Goal: Task Accomplishment & Management: Complete application form

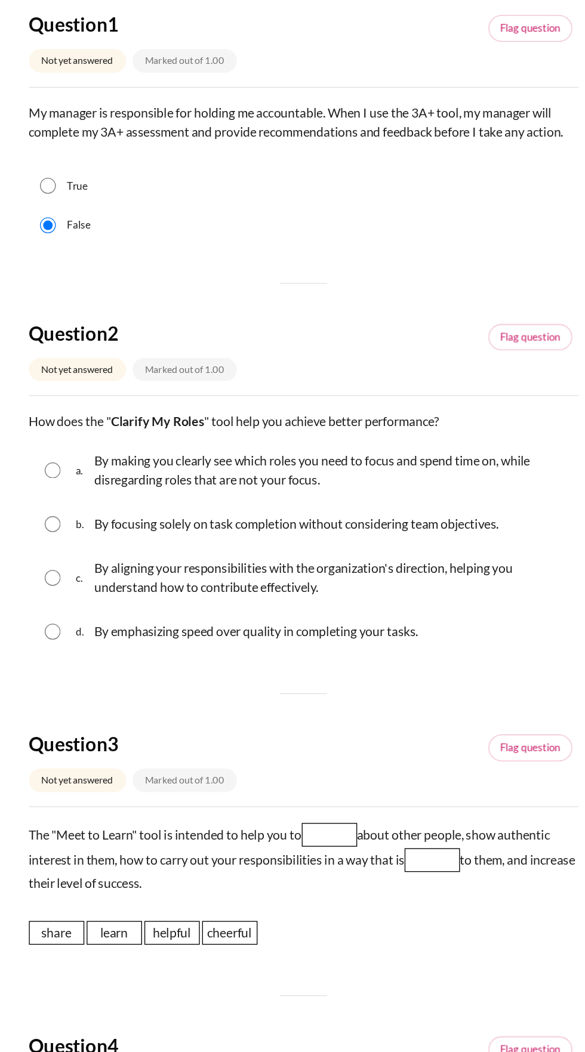
scroll to position [24, 0]
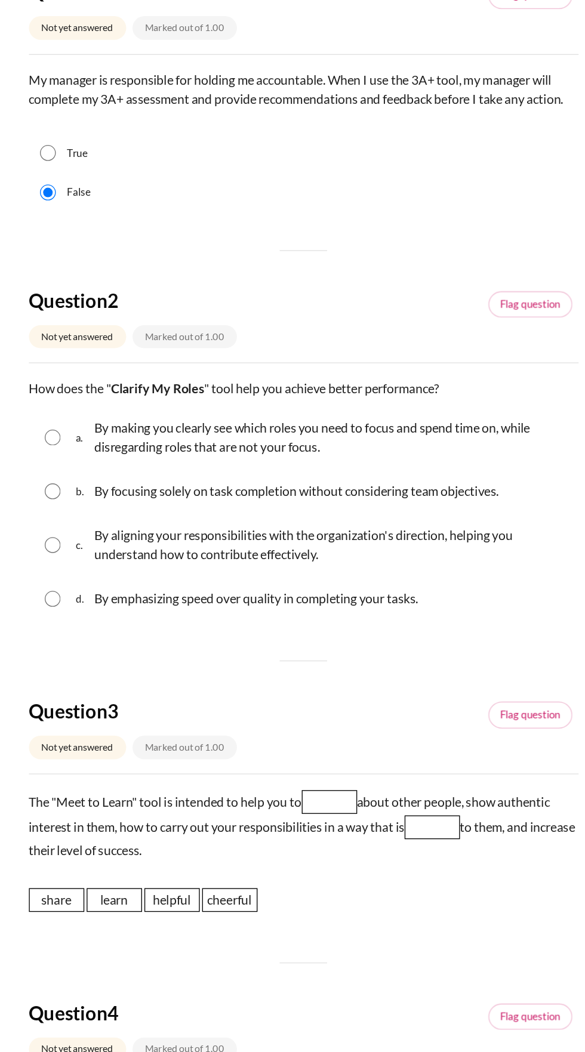
click at [280, 568] on p "By aligning your responsibilities with the organization's direction, helping yo…" at bounding box center [314, 569] width 359 height 29
radio input "true"
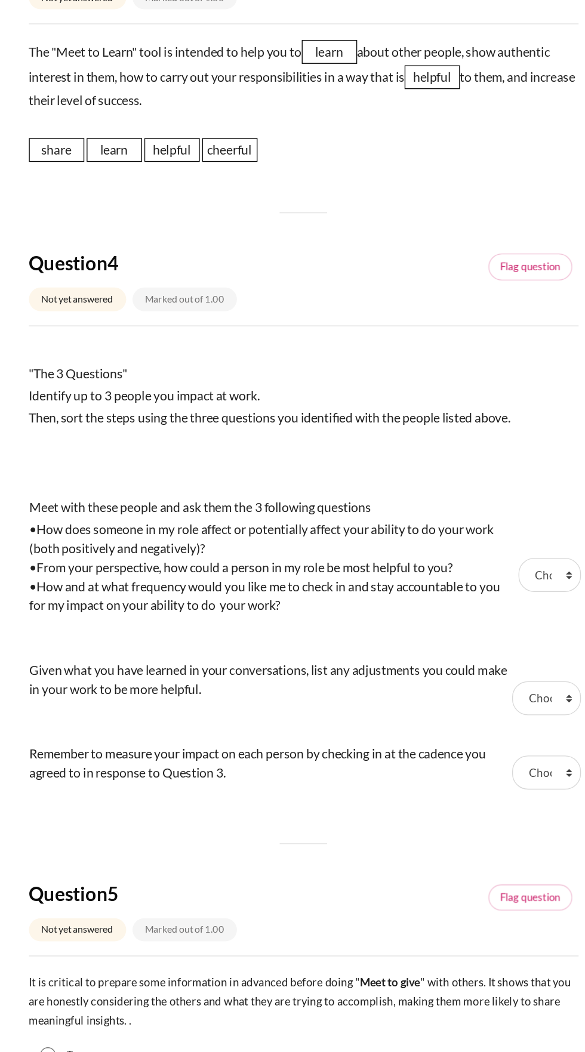
scroll to position [623, 0]
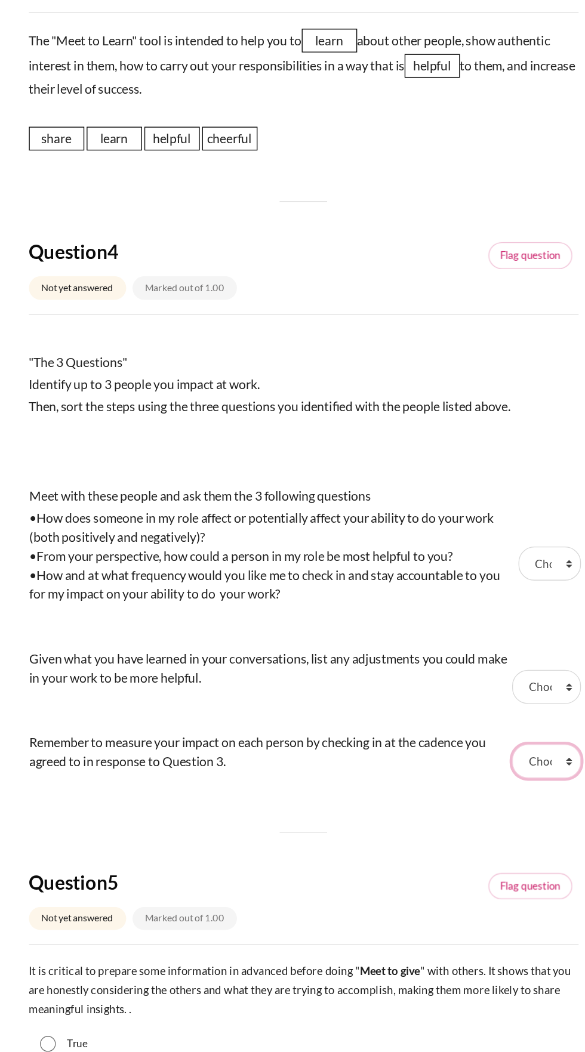
click at [479, 722] on select "Choose... Step 2 Step 1 Step 3" at bounding box center [475, 732] width 51 height 25
select select "3"
click at [450, 720] on select "Choose... Step 2 Step 1 Step 3" at bounding box center [475, 732] width 51 height 25
click at [484, 571] on select "Choose... Step 2 Step 1 Step 3" at bounding box center [478, 583] width 47 height 25
select select "2"
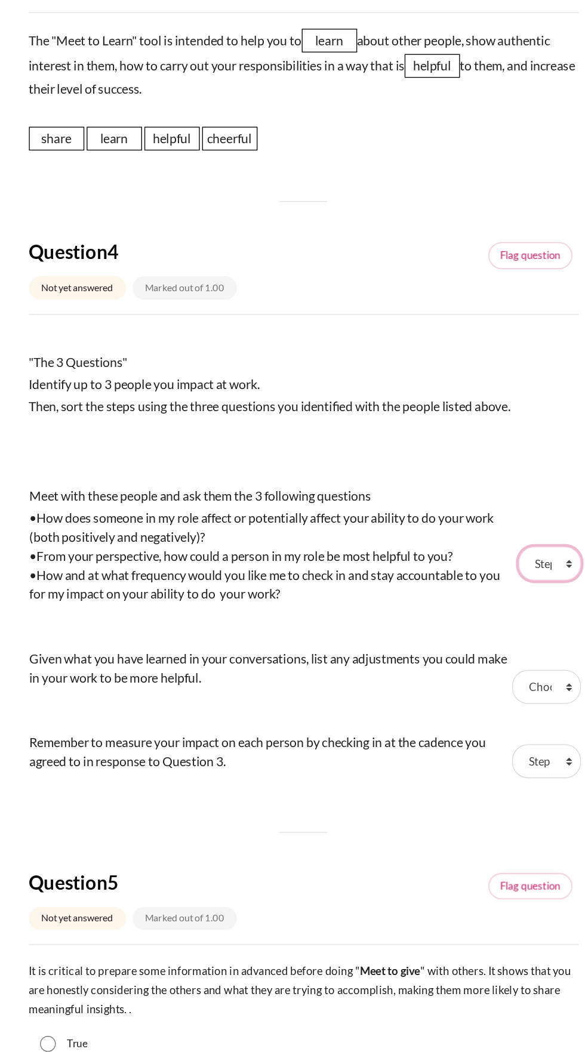
click at [455, 571] on select "Choose... Step 2 Step 1 Step 3" at bounding box center [478, 583] width 47 height 25
click at [474, 677] on select "Choose... Step 2 Step 1 Step 3" at bounding box center [475, 676] width 51 height 25
select select "1"
click at [450, 664] on select "Choose... Step 2 Step 1 Step 3" at bounding box center [475, 676] width 51 height 25
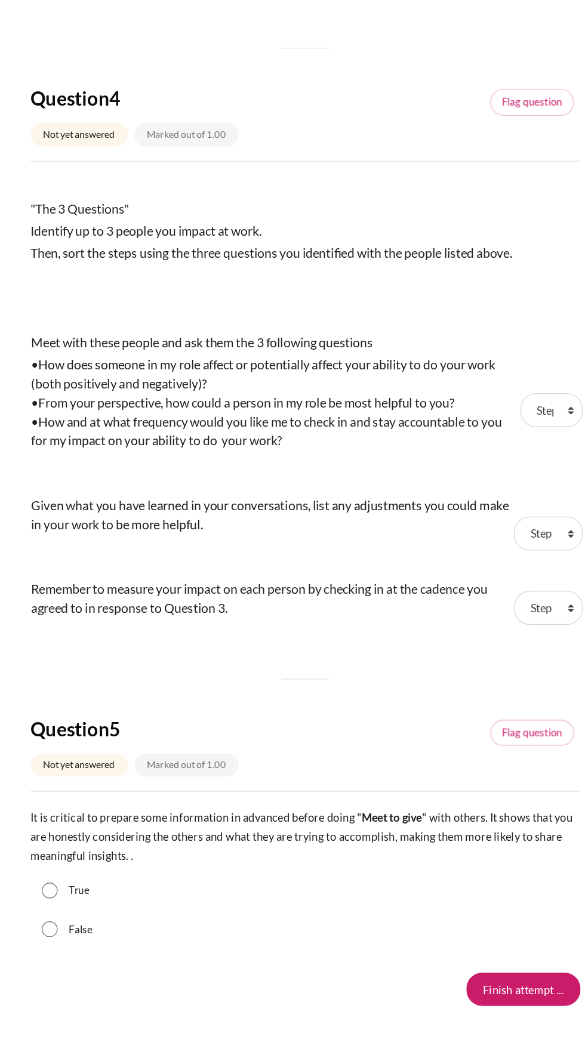
click at [98, 940] on input "True" at bounding box center [100, 946] width 12 height 12
radio input "true"
click at [440, 1017] on input "Finish attempt ..." at bounding box center [457, 1020] width 86 height 25
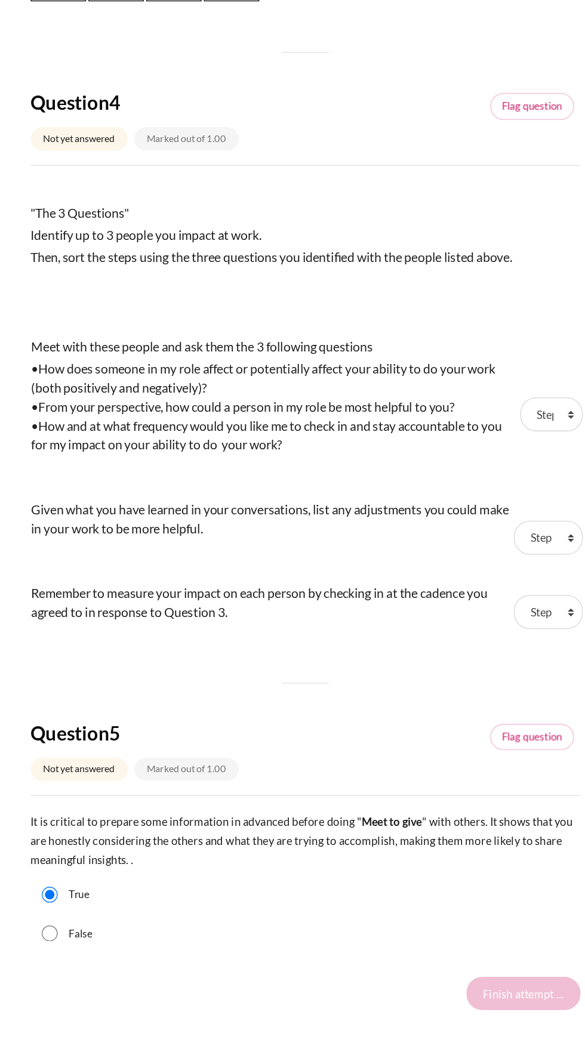
scroll to position [78, 0]
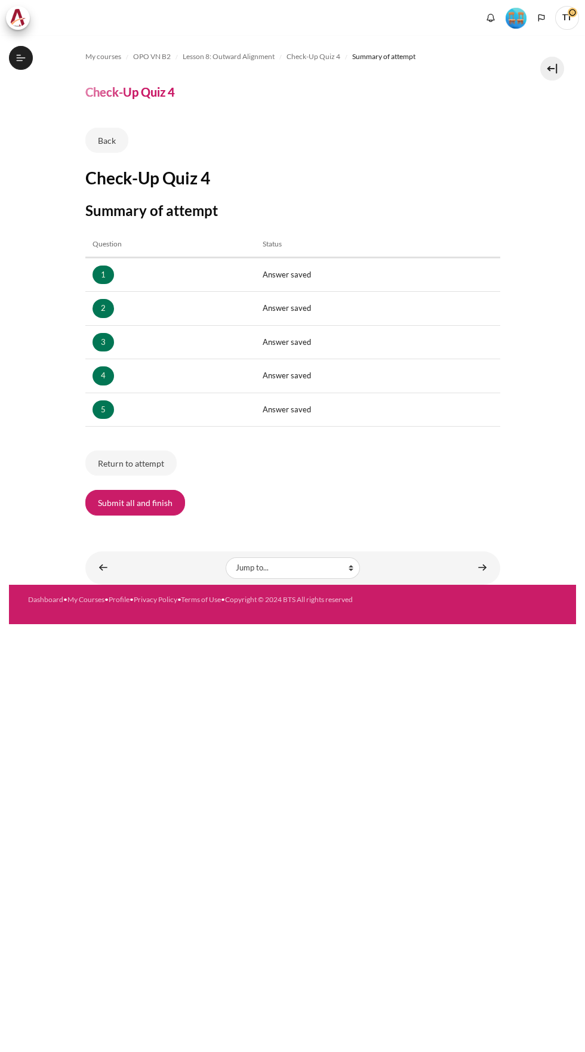
scroll to position [559, 0]
click at [111, 499] on button "Submit all and finish" at bounding box center [135, 502] width 100 height 25
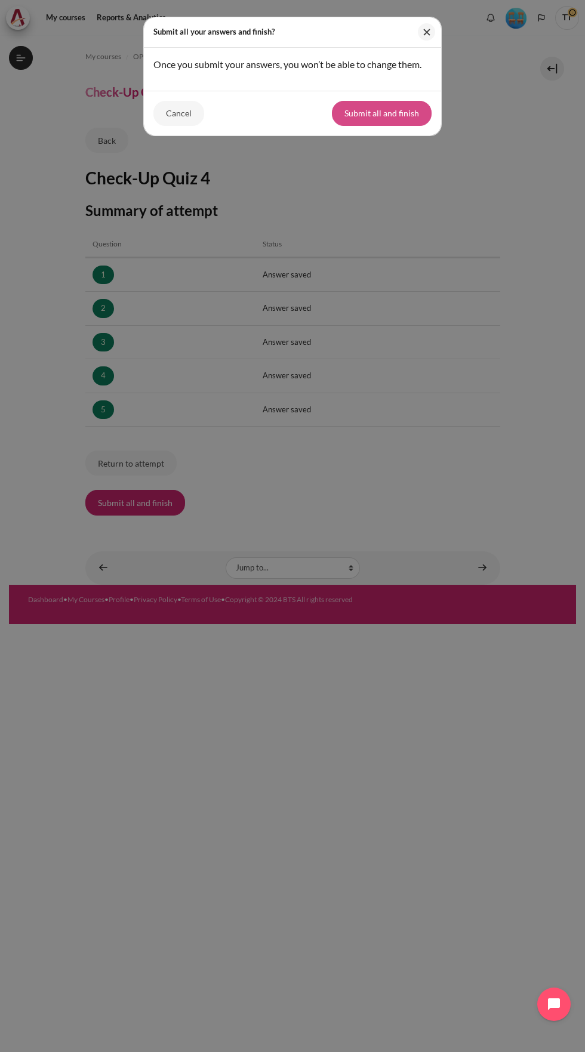
click at [367, 113] on button "Submit all and finish" at bounding box center [382, 113] width 100 height 25
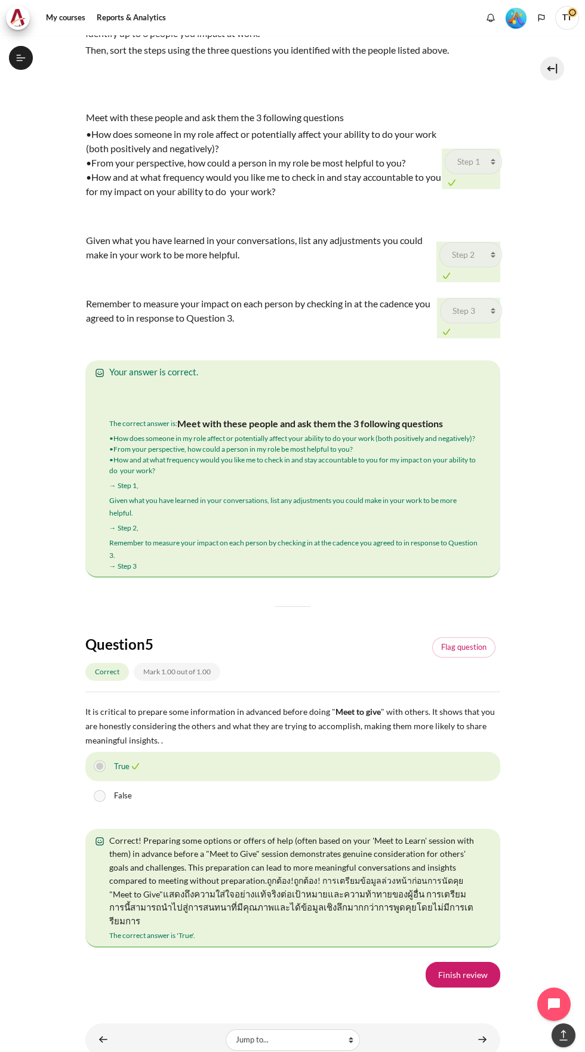
scroll to position [1664, 0]
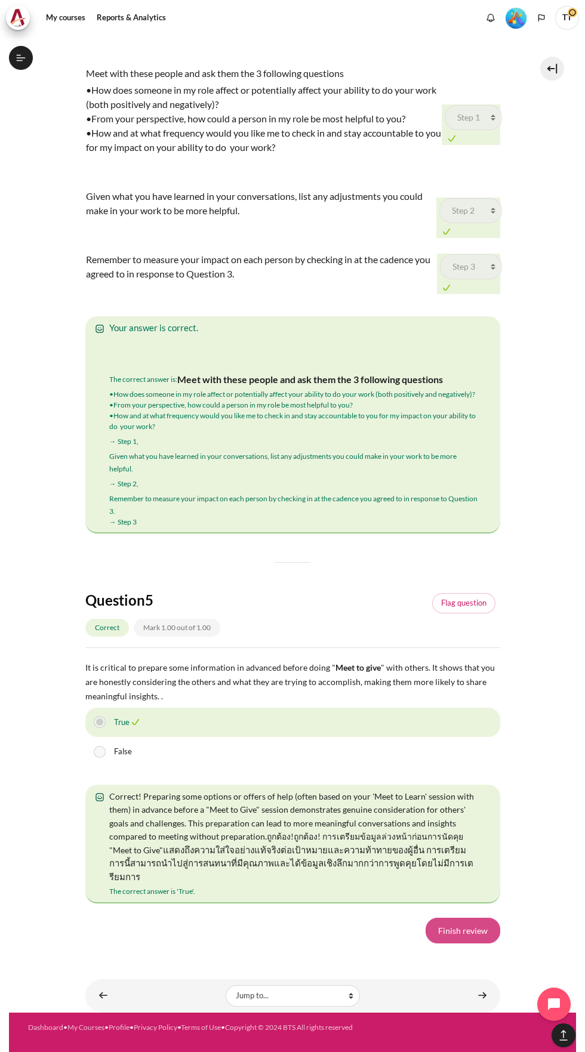
click at [467, 943] on link "Finish review" at bounding box center [462, 930] width 75 height 25
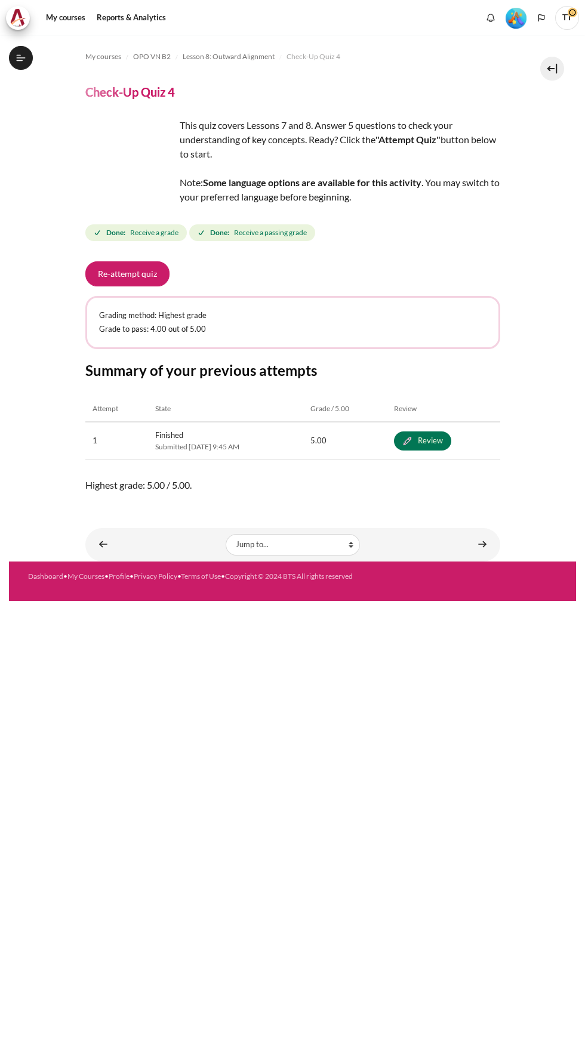
scroll to position [559, 0]
click at [489, 537] on link "Content" at bounding box center [482, 544] width 24 height 23
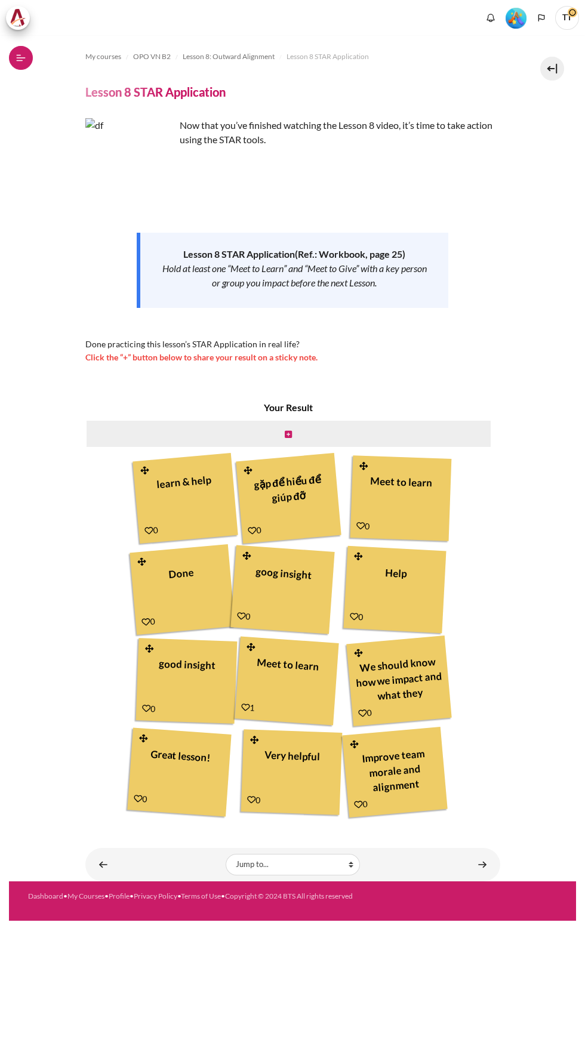
click at [22, 58] on icon at bounding box center [21, 57] width 9 height 1
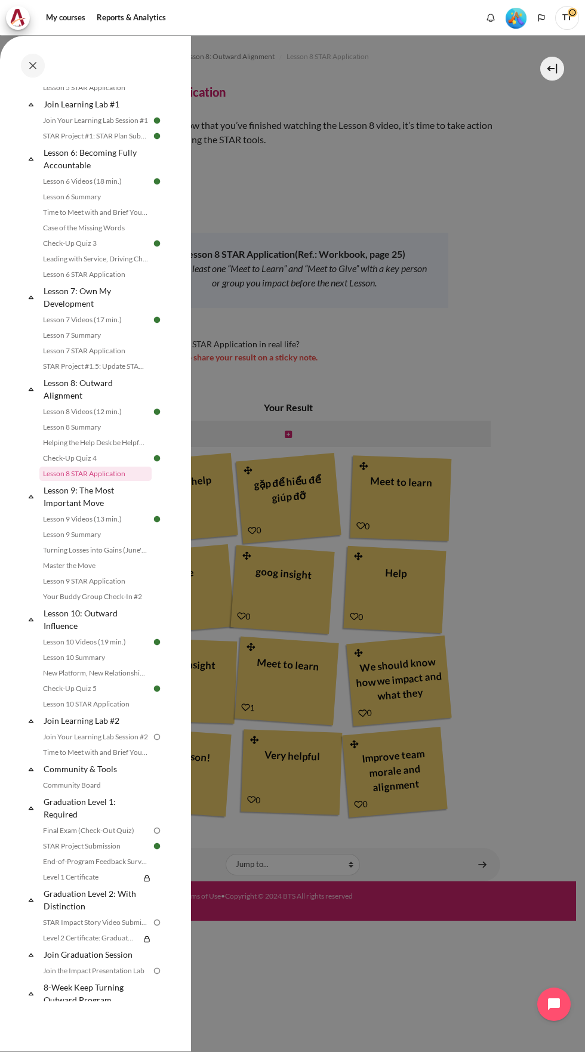
scroll to position [584, 0]
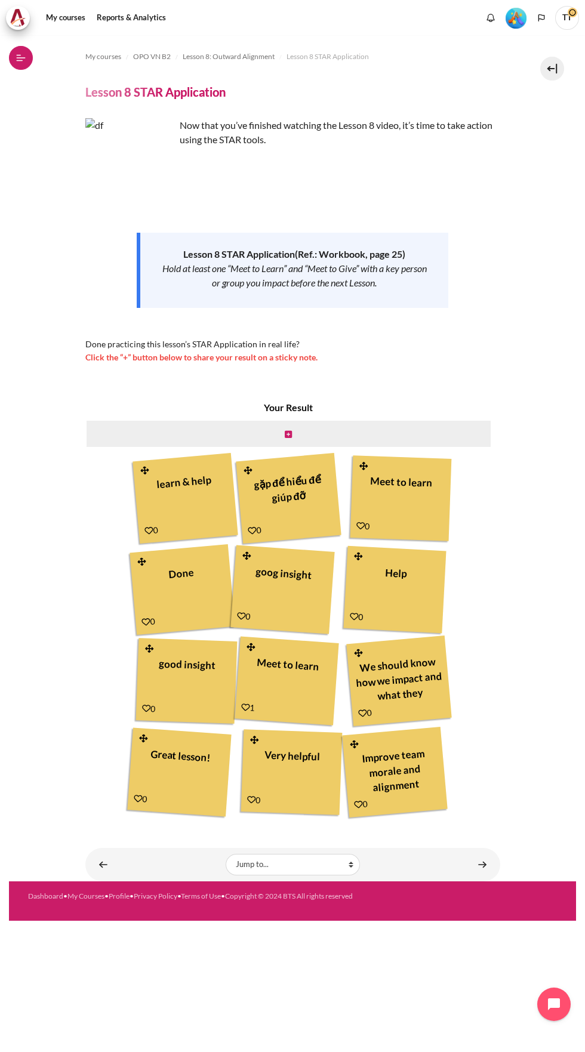
click at [21, 58] on icon at bounding box center [21, 57] width 9 height 1
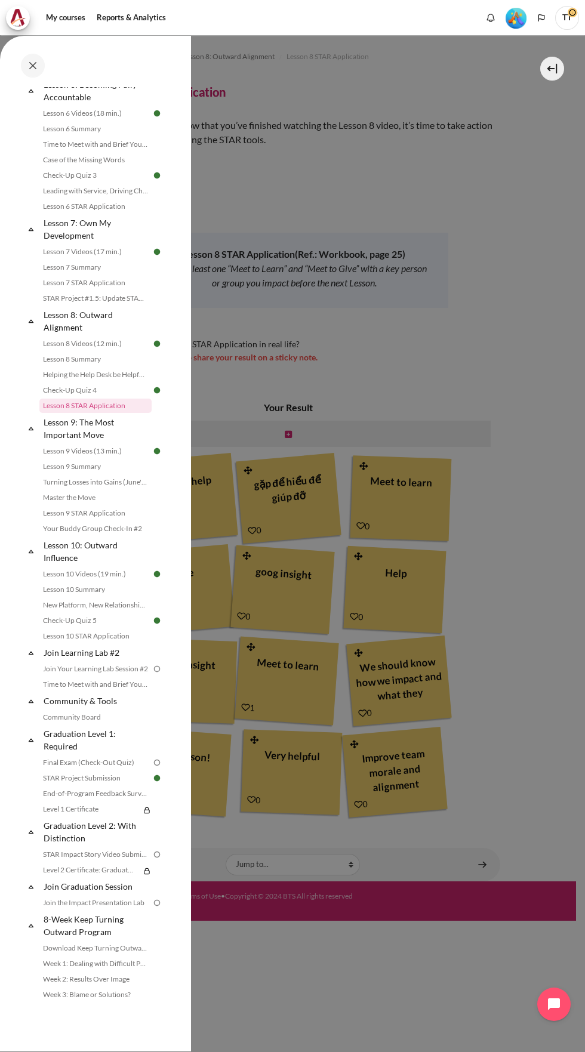
scroll to position [763, 0]
